Goal: Check status

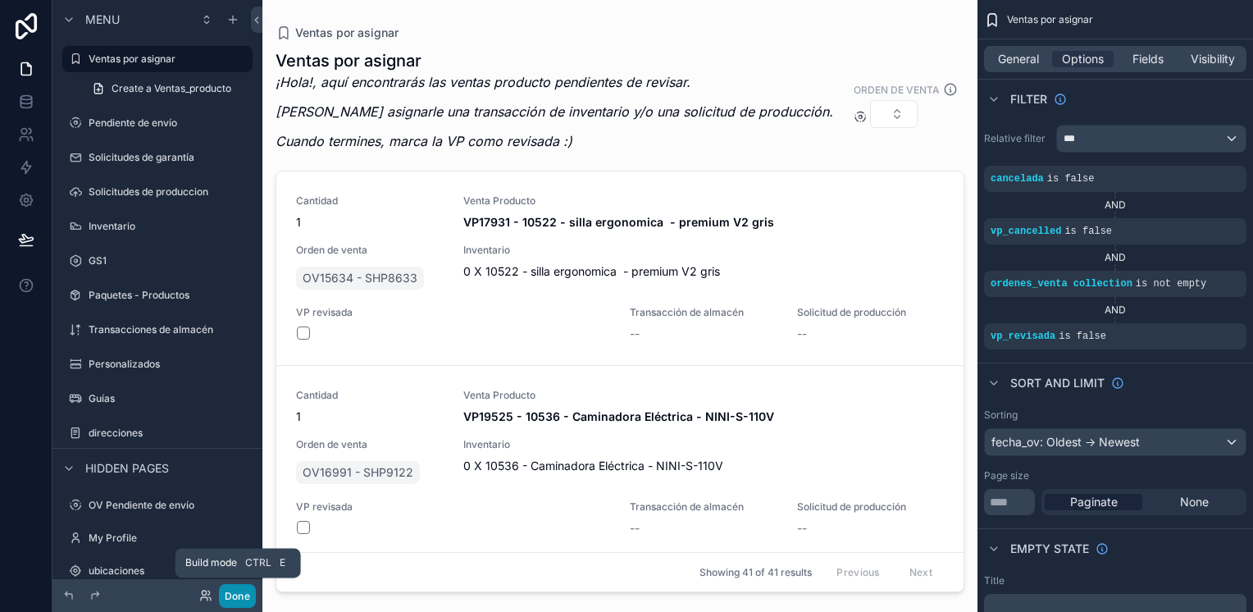
click at [229, 595] on button "Done" at bounding box center [237, 596] width 37 height 24
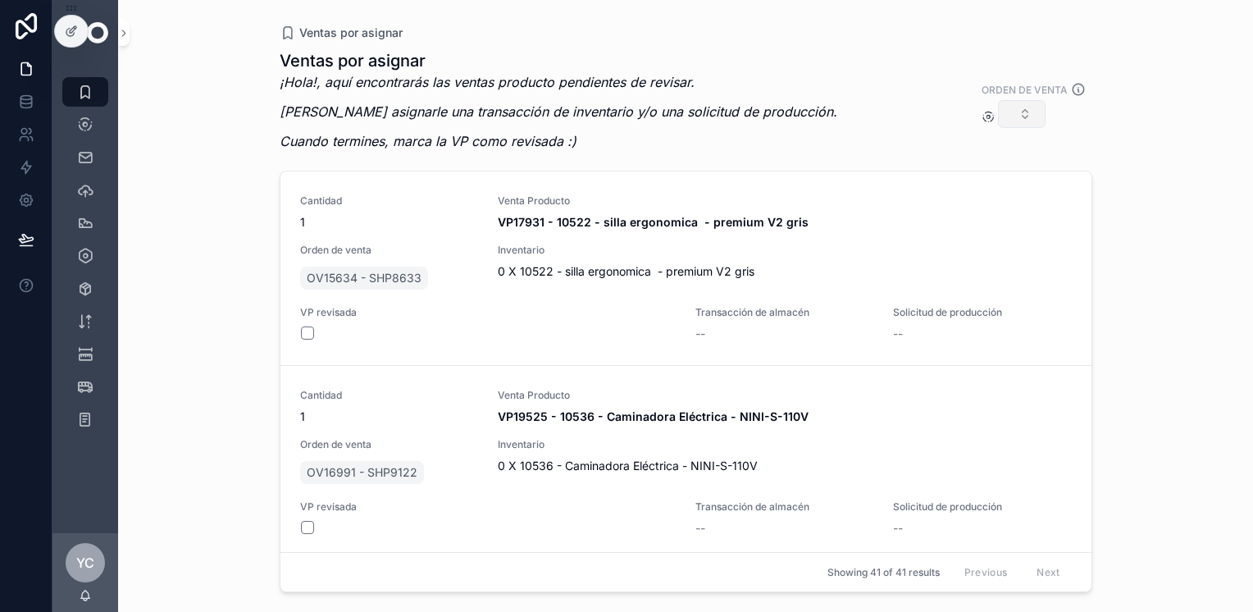
click at [1013, 109] on button "Select Button" at bounding box center [1022, 114] width 48 height 28
type input "*******"
click at [1008, 182] on span "OV18053 - SHP9502" at bounding box center [987, 179] width 114 height 16
